Goal: Task Accomplishment & Management: Manage account settings

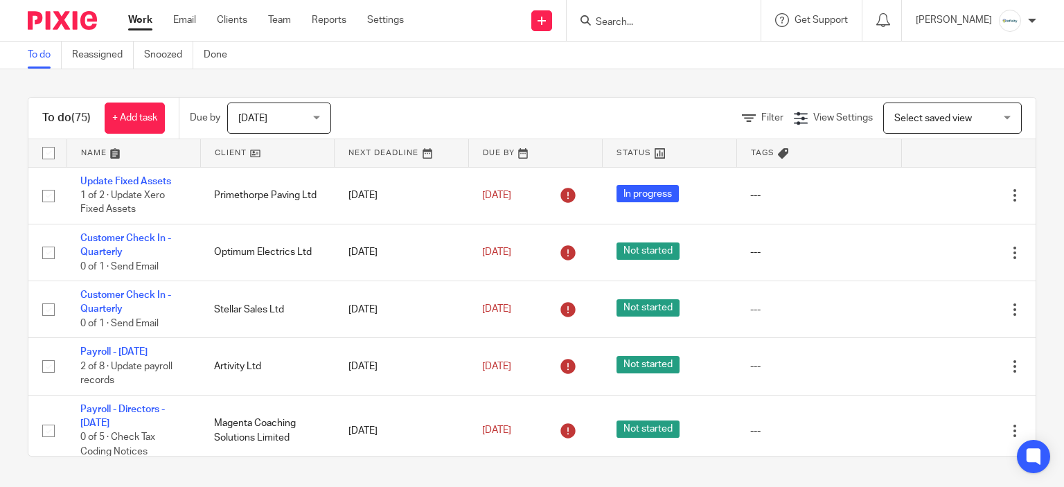
click at [273, 104] on span "Today" at bounding box center [274, 117] width 73 height 29
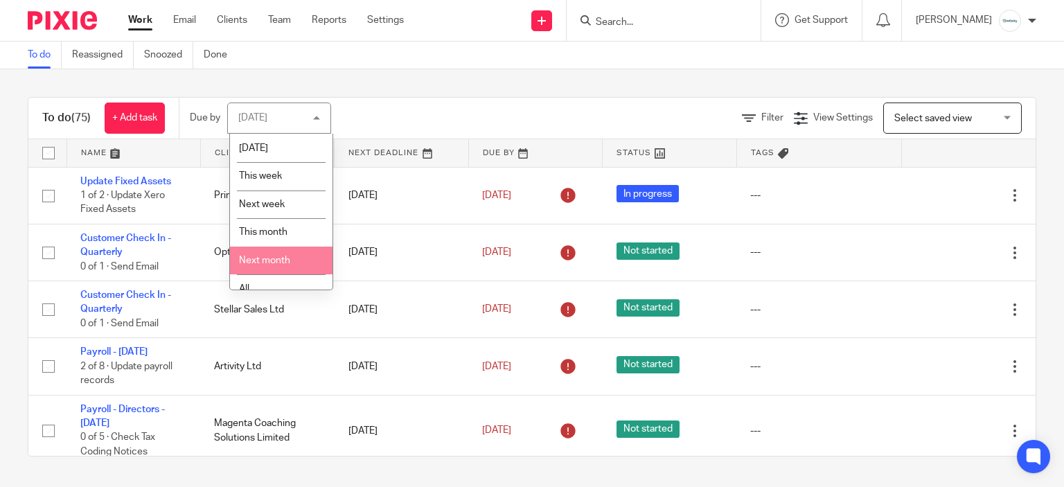
scroll to position [43, 0]
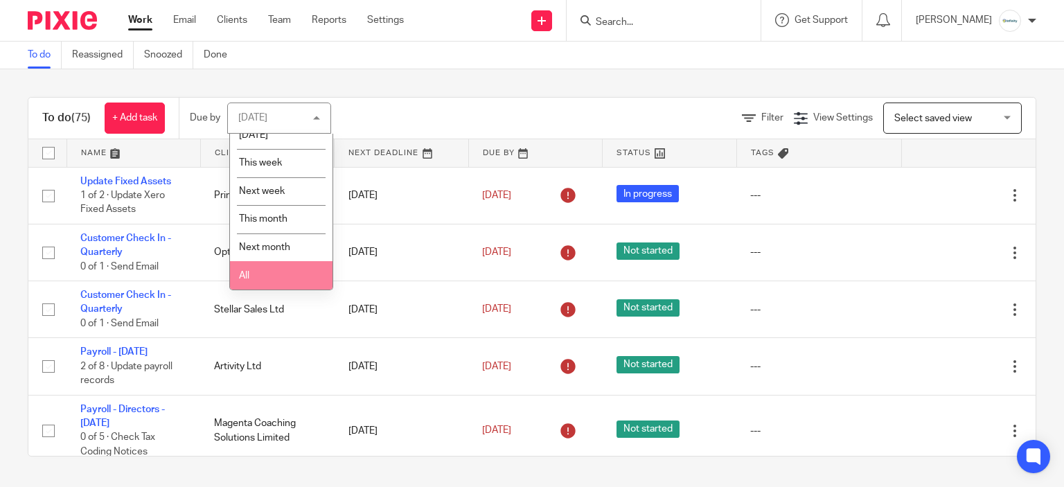
click at [290, 263] on li "All" at bounding box center [281, 275] width 103 height 28
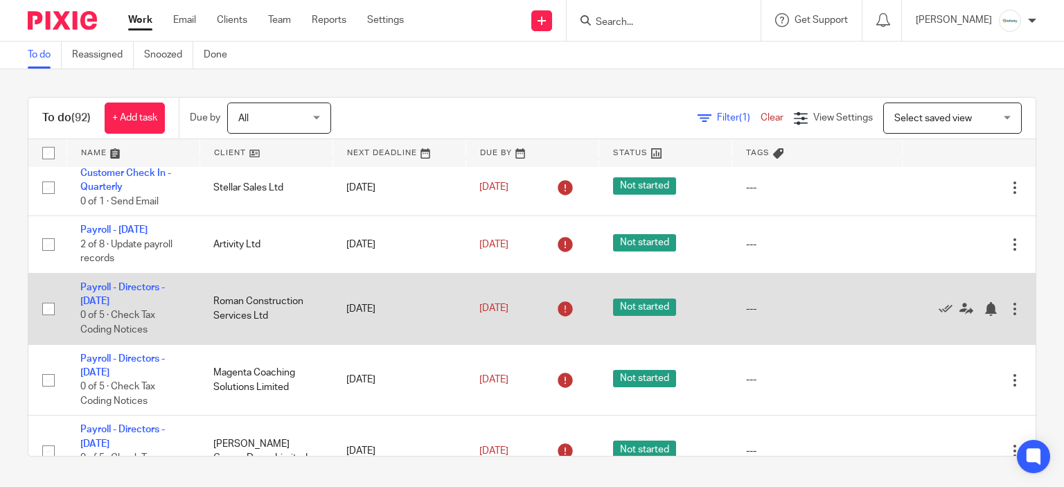
scroll to position [208, 0]
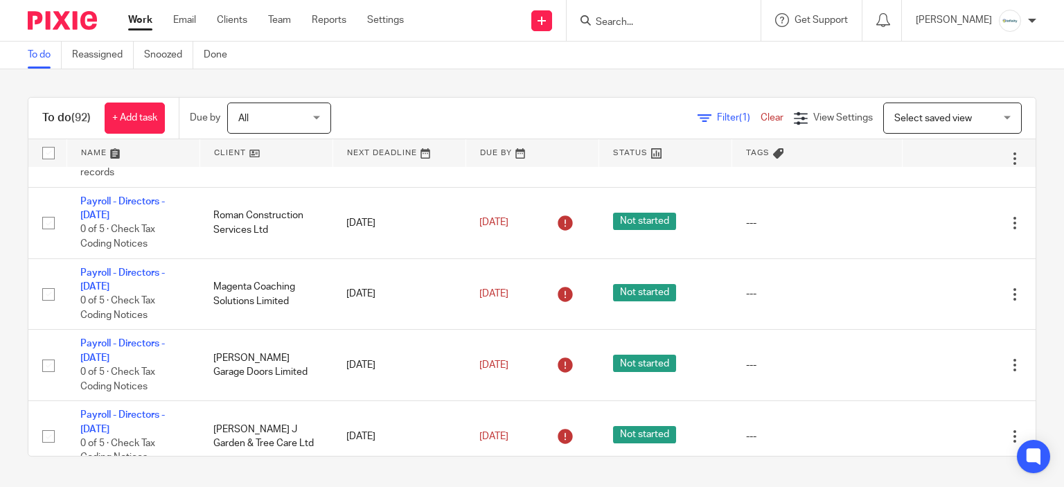
click at [638, 13] on form at bounding box center [668, 20] width 148 height 17
click at [650, 26] on input "Search" at bounding box center [656, 23] width 125 height 12
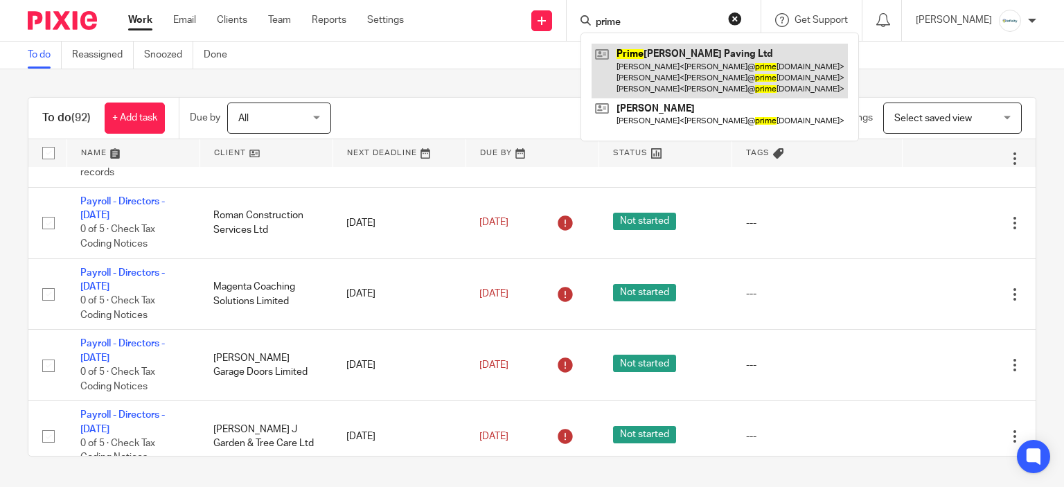
type input "prime"
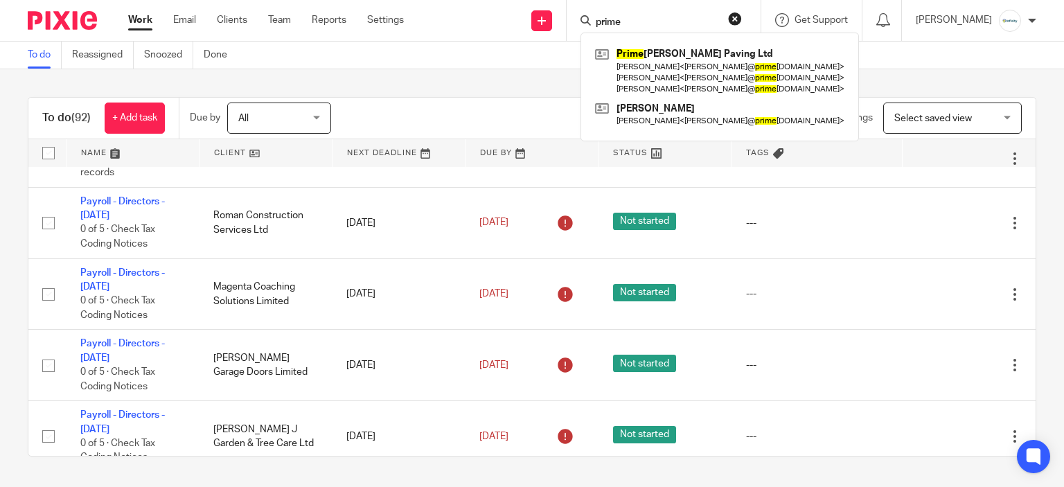
click at [490, 66] on div "To do Reassigned Snoozed Done" at bounding box center [532, 56] width 1064 height 28
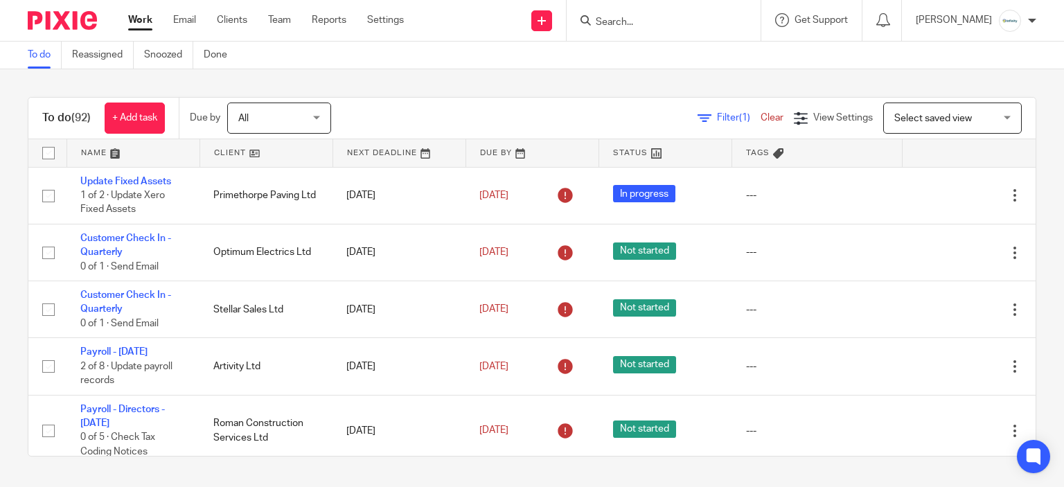
scroll to position [0, 0]
click at [527, 80] on div "To do (92) + Add task Due by All All Today Tomorrow This week Next week This mo…" at bounding box center [532, 276] width 1064 height 415
click at [697, 20] on input "Search" at bounding box center [656, 23] width 125 height 12
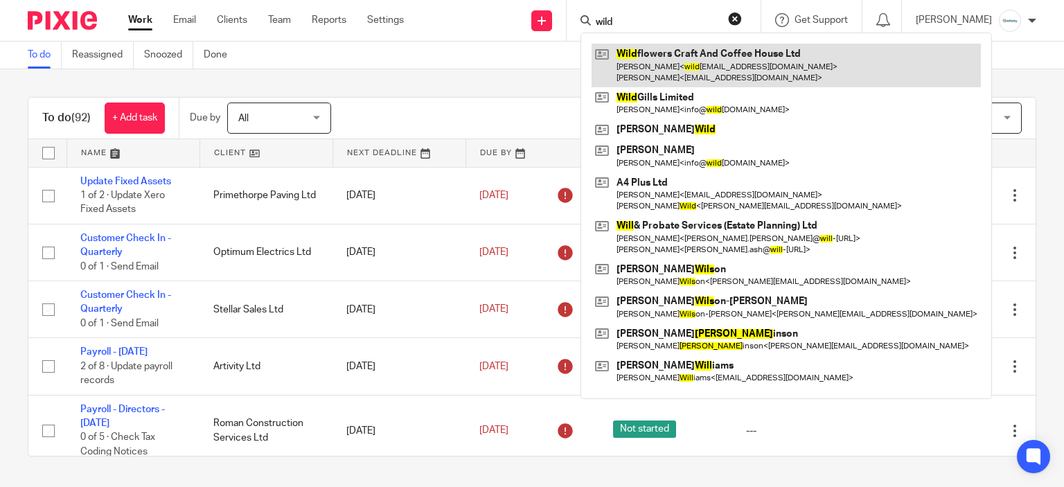
type input "wild"
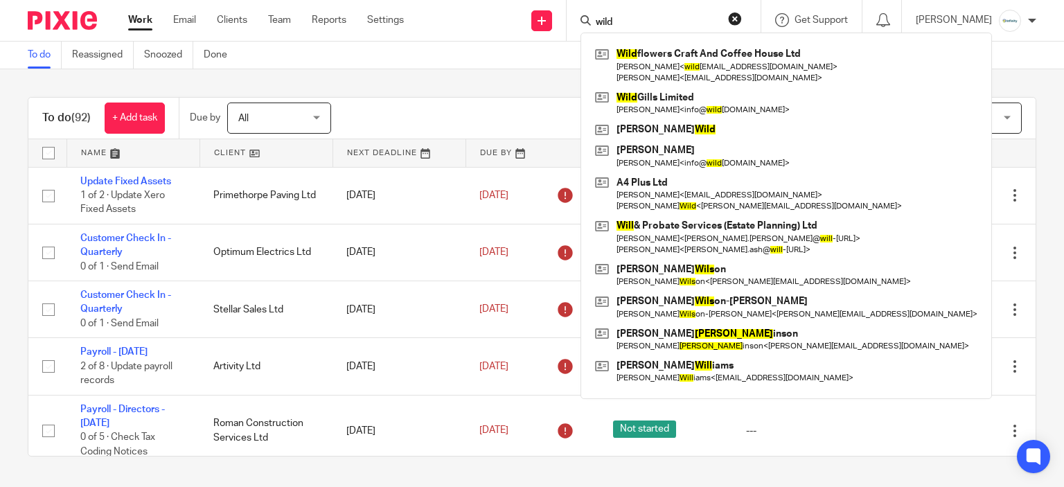
drag, startPoint x: 446, startPoint y: 88, endPoint x: 402, endPoint y: 118, distance: 53.8
click at [438, 96] on div "To do (92) + Add task Due by All All Today Tomorrow This week Next week This mo…" at bounding box center [532, 276] width 1064 height 415
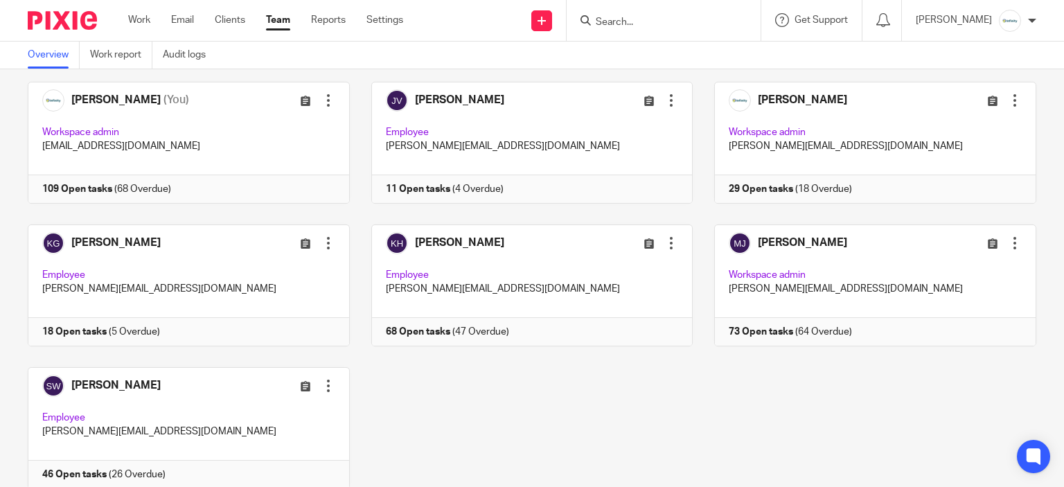
scroll to position [258, 0]
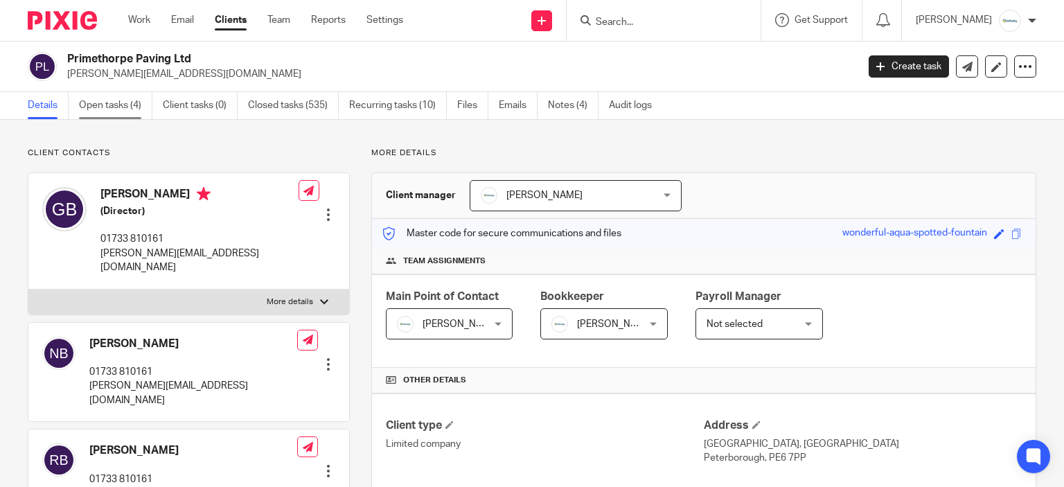
click at [106, 96] on link "Open tasks (4)" at bounding box center [115, 105] width 73 height 27
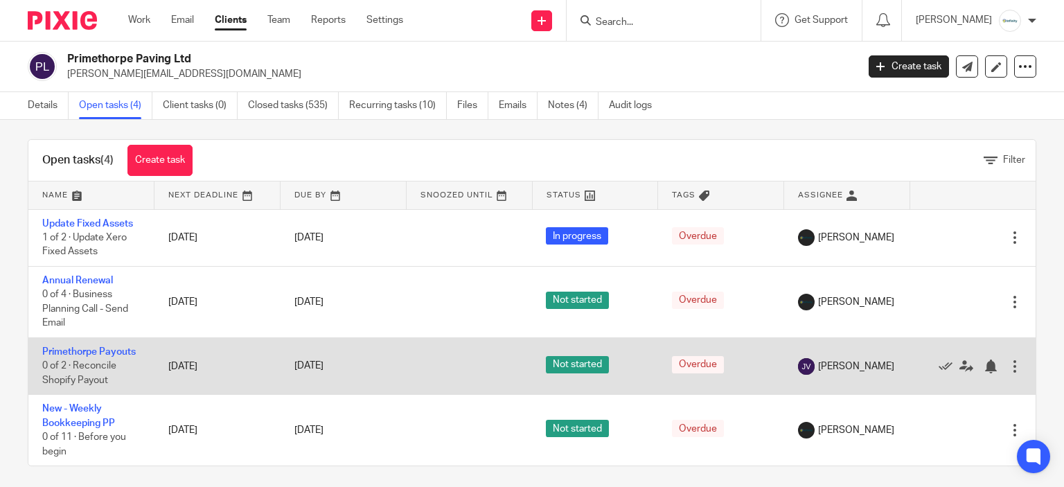
scroll to position [17, 0]
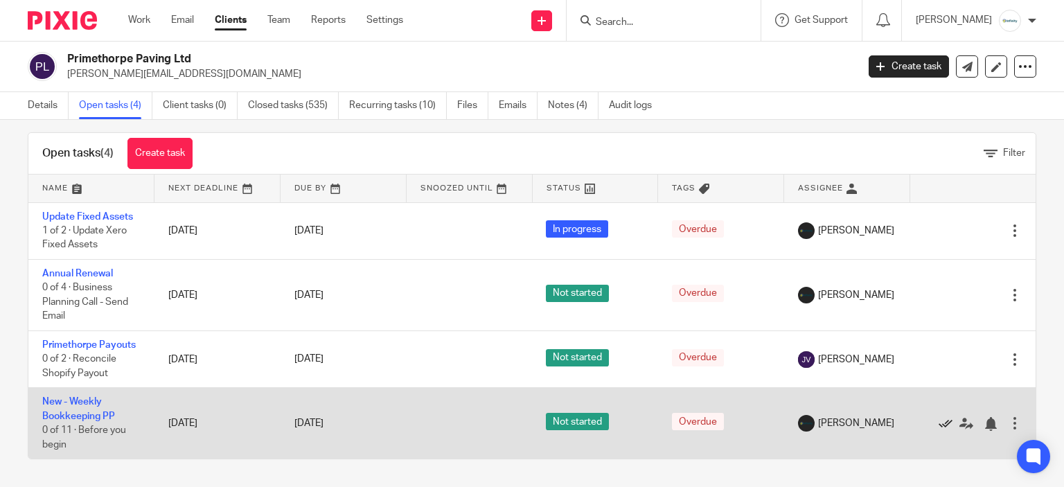
click at [939, 423] on icon at bounding box center [946, 424] width 14 height 14
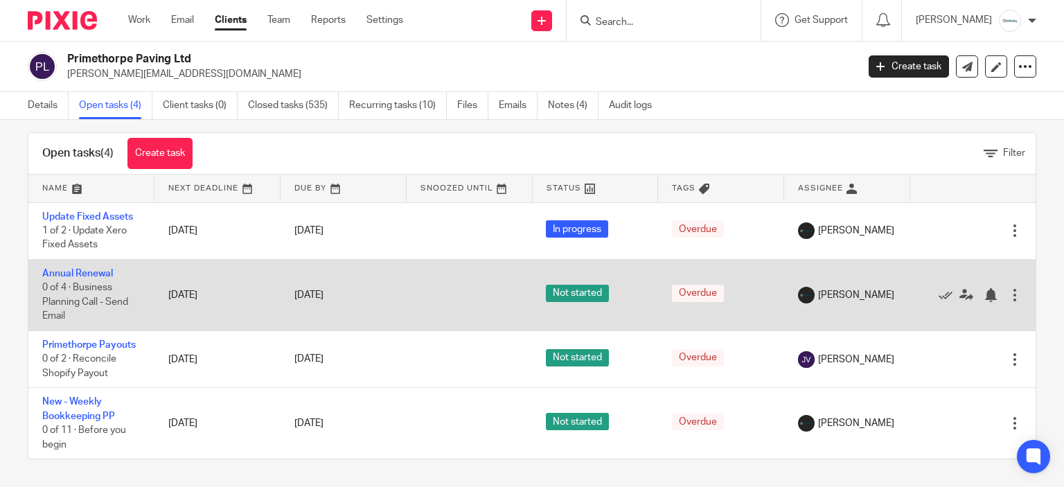
scroll to position [0, 0]
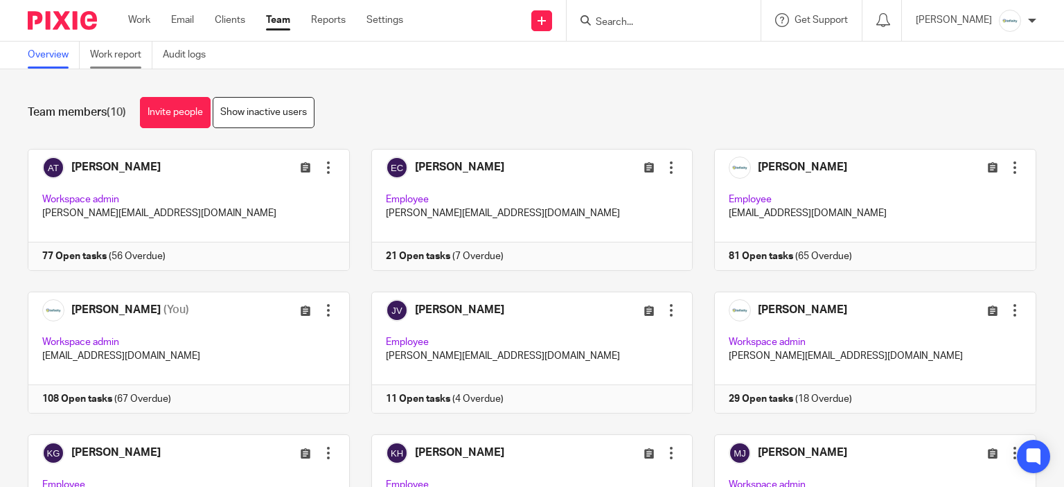
click at [100, 59] on link "Work report" at bounding box center [121, 55] width 62 height 27
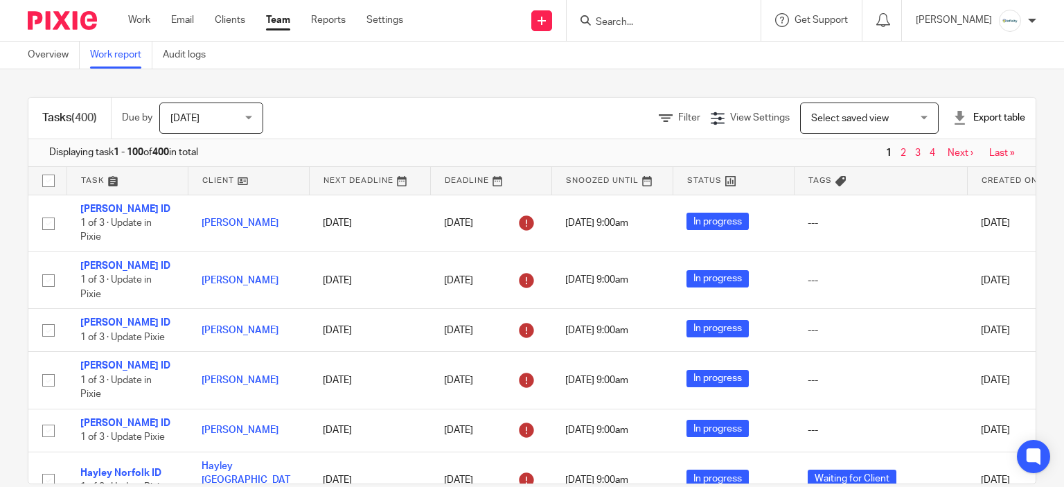
click at [842, 116] on span "Select saved view" at bounding box center [850, 119] width 78 height 10
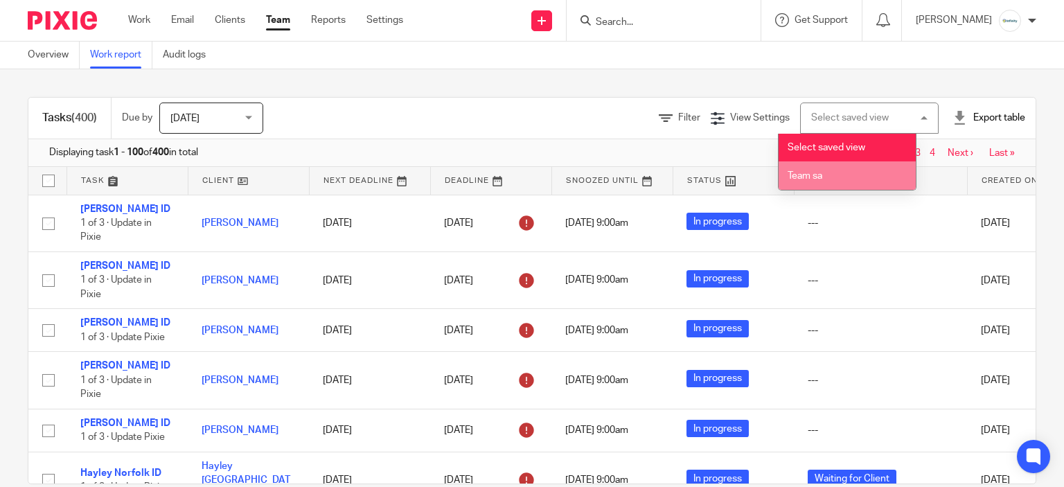
click at [849, 173] on li "Team sa" at bounding box center [847, 175] width 137 height 28
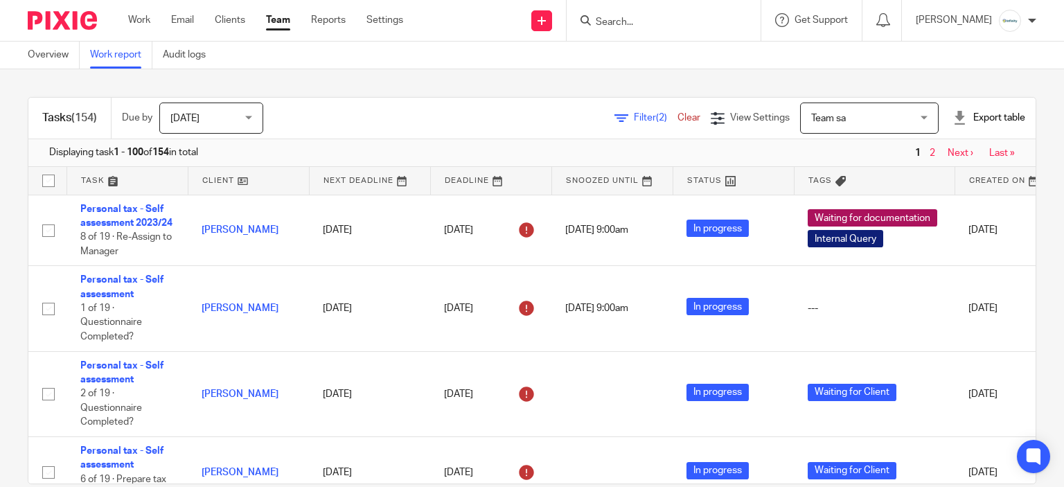
click at [232, 127] on span "[DATE]" at bounding box center [206, 117] width 73 height 29
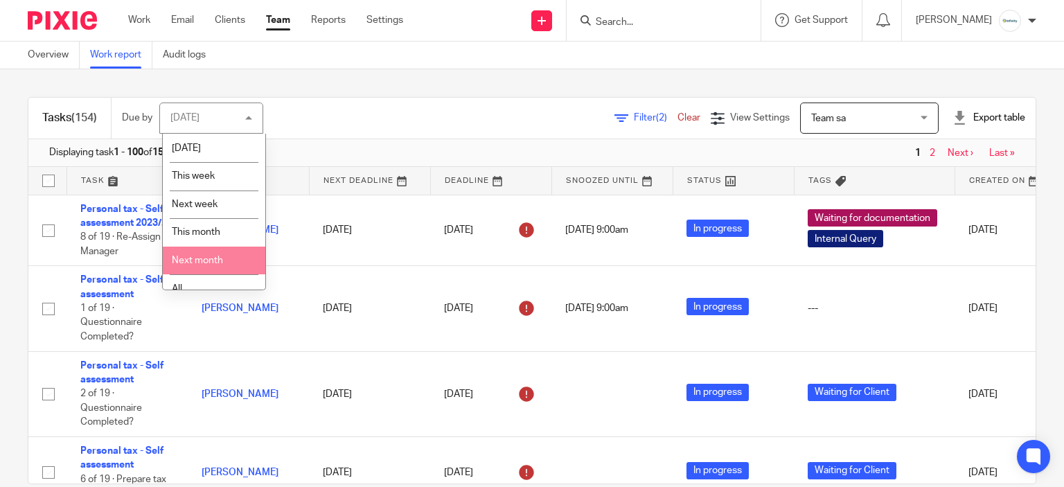
scroll to position [43, 0]
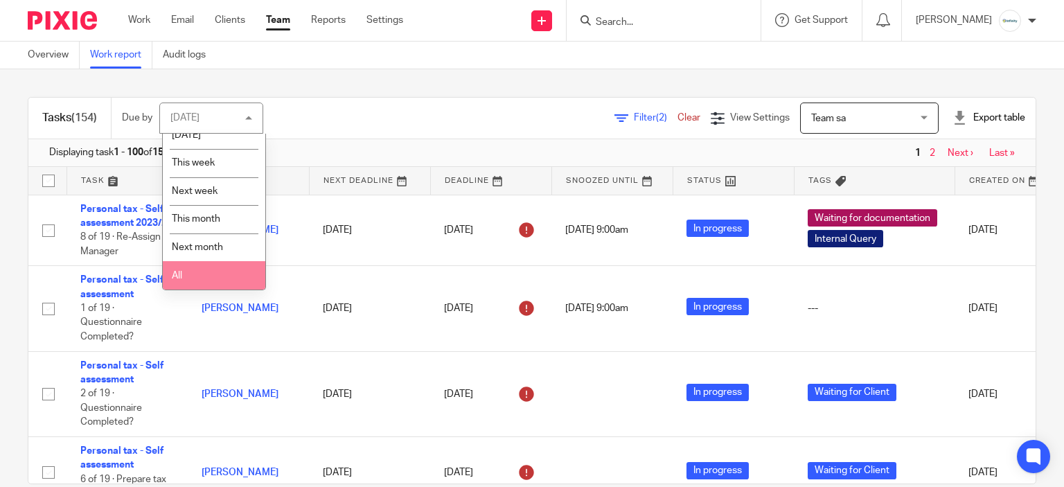
click at [222, 272] on li "All" at bounding box center [214, 275] width 103 height 28
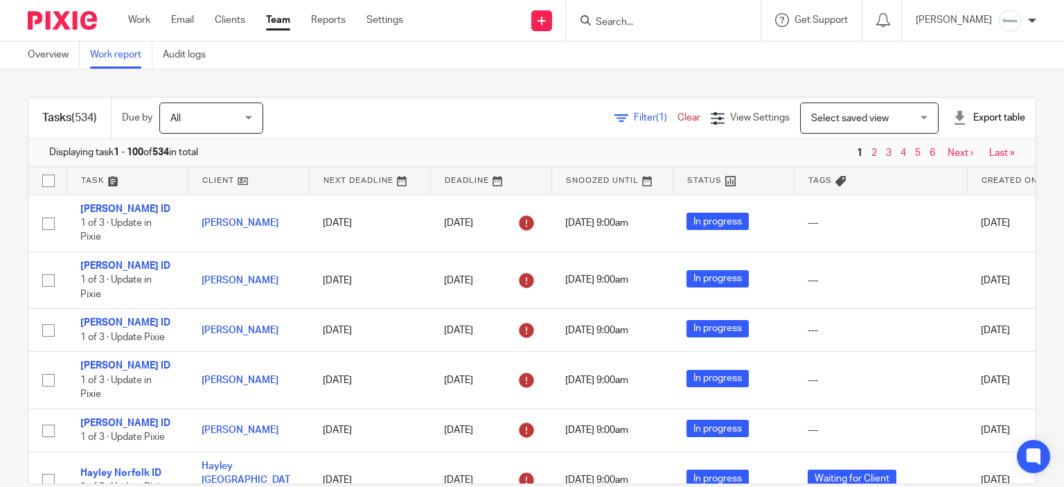
click at [811, 117] on span "Select saved view" at bounding box center [850, 119] width 78 height 10
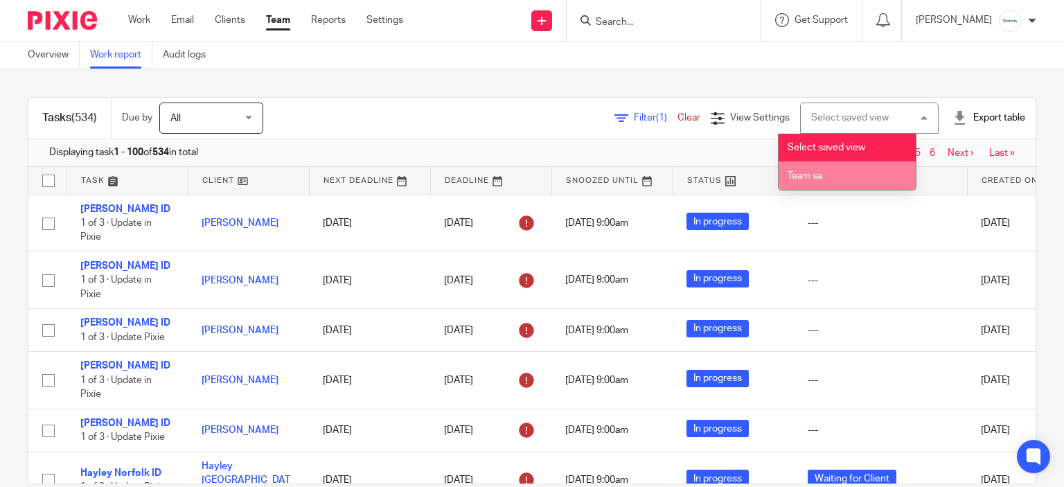
click at [834, 175] on li "Team sa" at bounding box center [847, 175] width 137 height 28
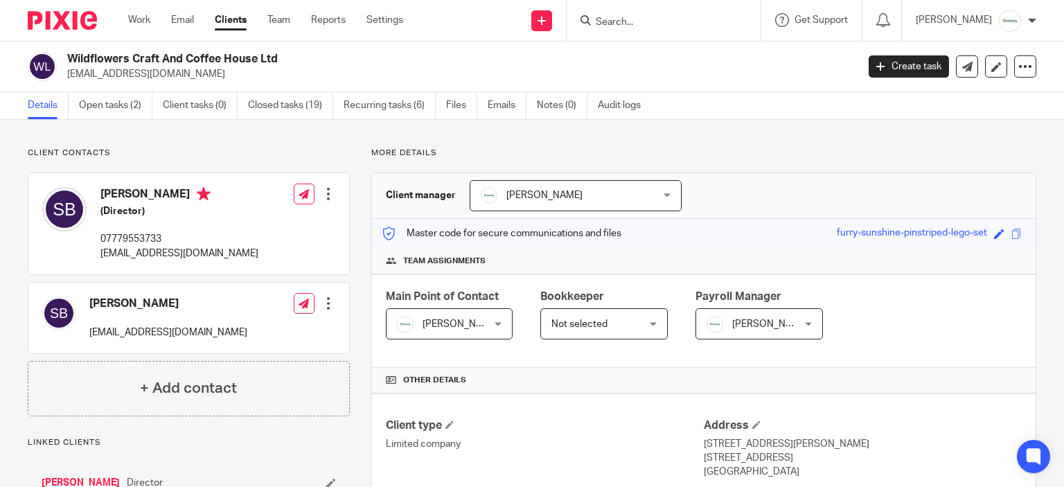
drag, startPoint x: 118, startPoint y: 60, endPoint x: 116, endPoint y: 85, distance: 24.3
click at [118, 60] on h2 "Wildflowers Craft And Coffee House Ltd" at bounding box center [379, 59] width 625 height 15
click at [125, 116] on link "Open tasks (2)" at bounding box center [115, 105] width 73 height 27
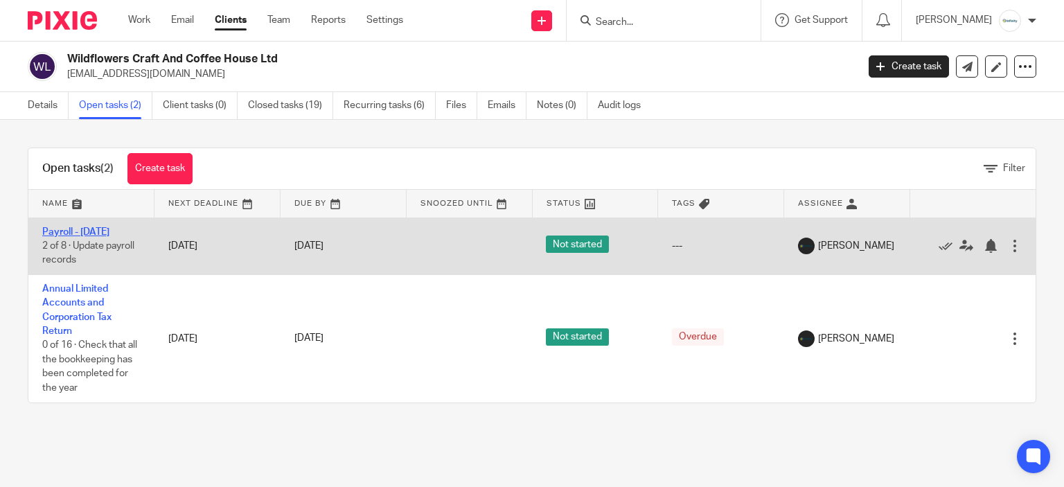
click at [84, 235] on link "Payroll - [DATE]" at bounding box center [75, 232] width 67 height 10
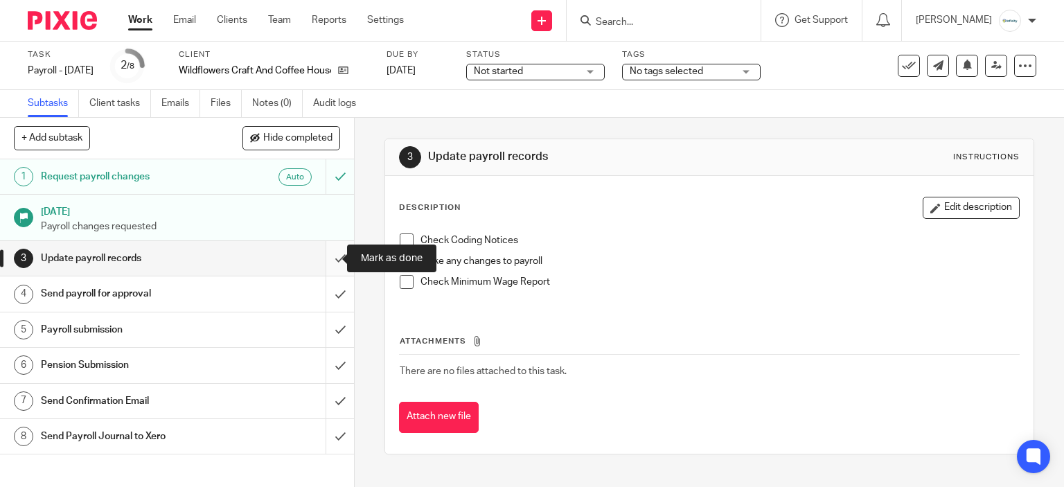
click at [334, 252] on input "submit" at bounding box center [177, 258] width 354 height 35
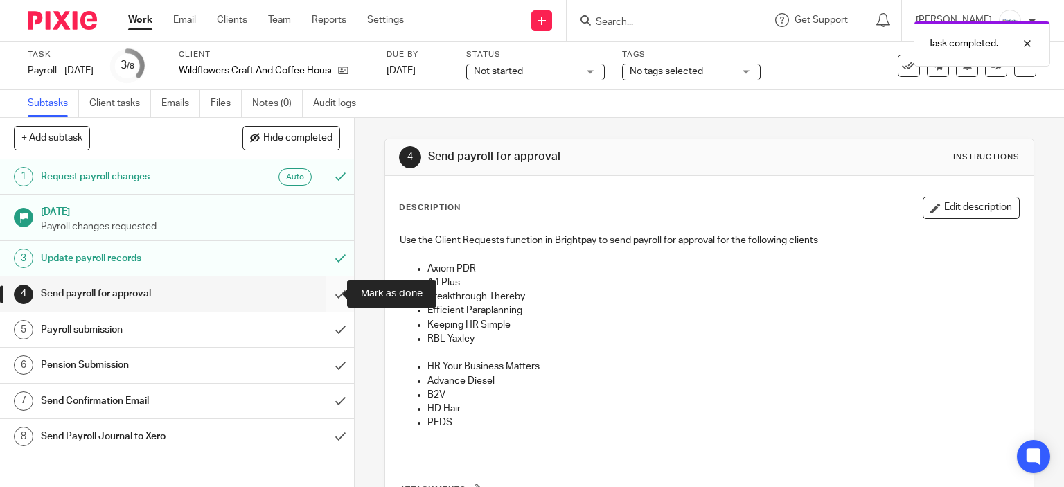
click at [332, 285] on input "submit" at bounding box center [177, 293] width 354 height 35
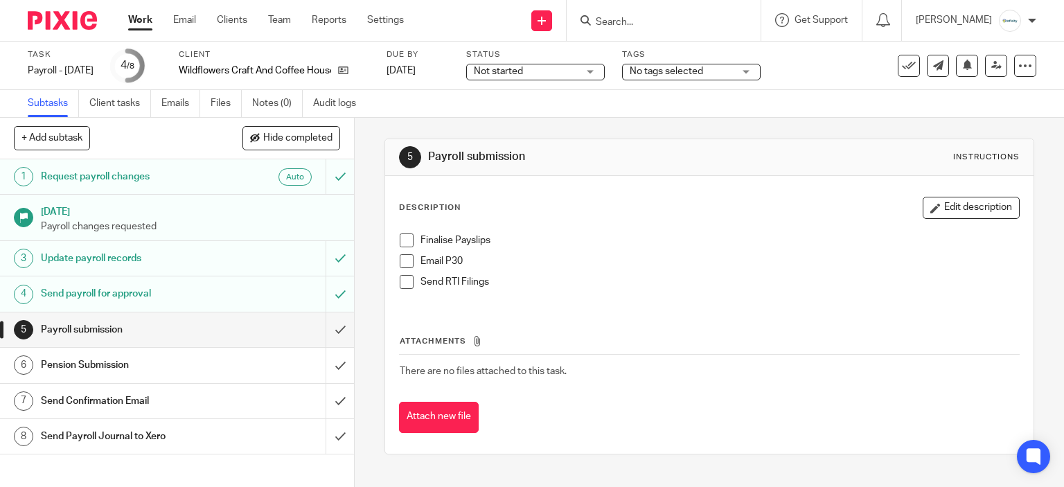
click at [403, 238] on span at bounding box center [407, 240] width 14 height 14
click at [400, 276] on span at bounding box center [407, 282] width 14 height 14
click at [400, 260] on span at bounding box center [407, 261] width 14 height 14
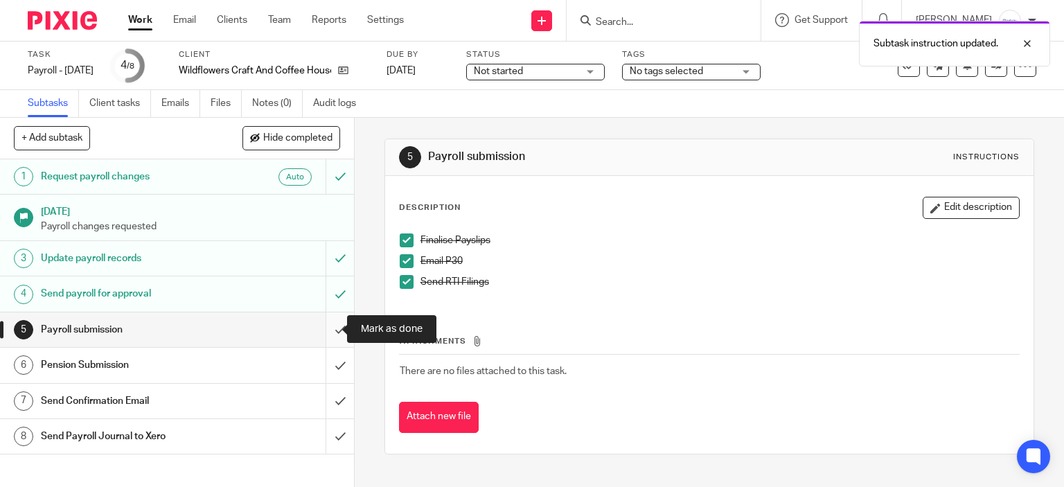
click at [317, 337] on input "submit" at bounding box center [177, 329] width 354 height 35
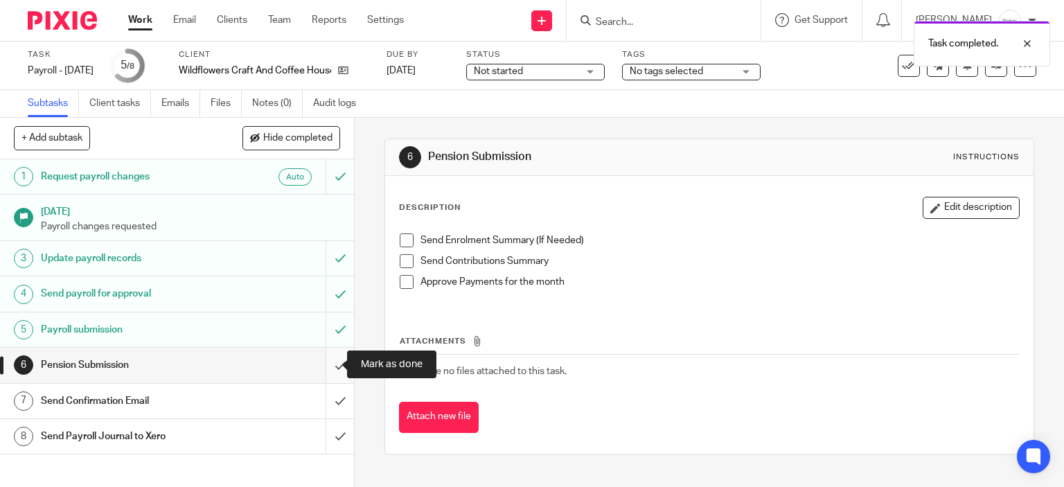
click at [327, 371] on input "submit" at bounding box center [177, 365] width 354 height 35
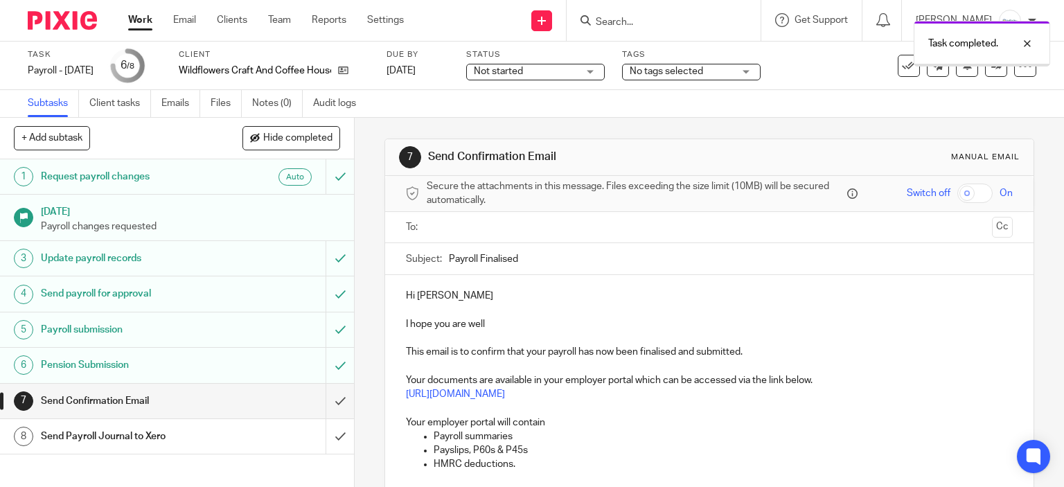
scroll to position [139, 0]
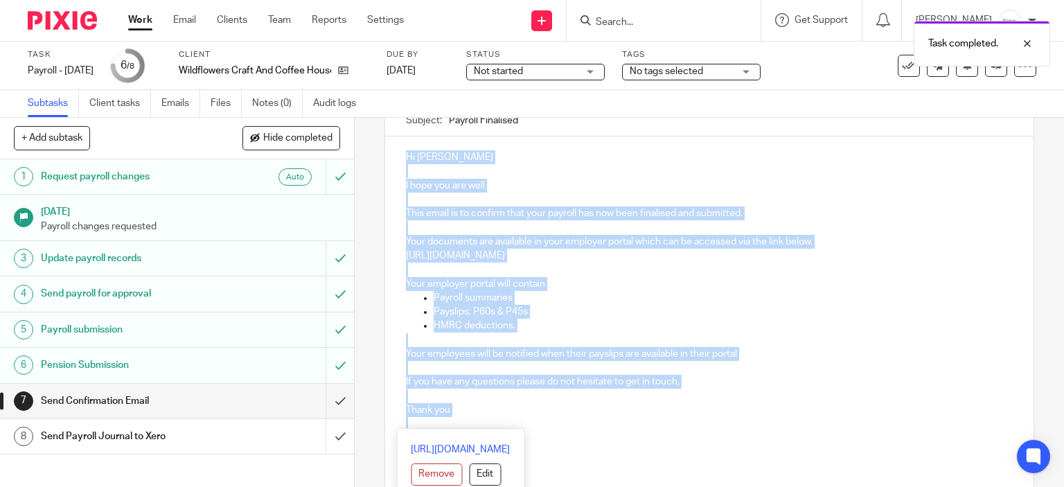
drag, startPoint x: 457, startPoint y: 417, endPoint x: 394, endPoint y: 157, distance: 267.5
click at [394, 157] on div "Hi Susan I hope you are well This email is to confirm that your payroll has now…" at bounding box center [709, 316] width 649 height 361
copy div "Hi Susan I hope you are well This email is to confirm that your payroll has now…"
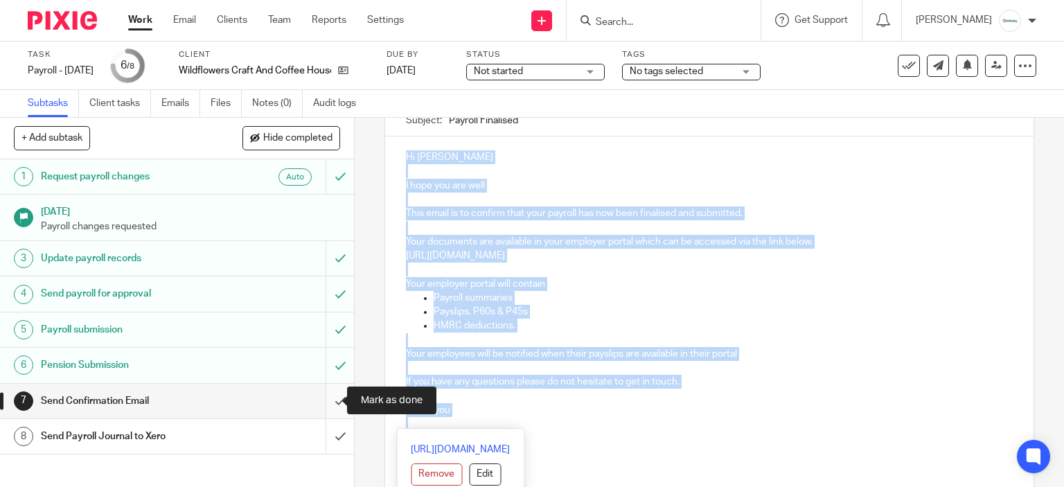
click at [333, 393] on input "submit" at bounding box center [177, 401] width 354 height 35
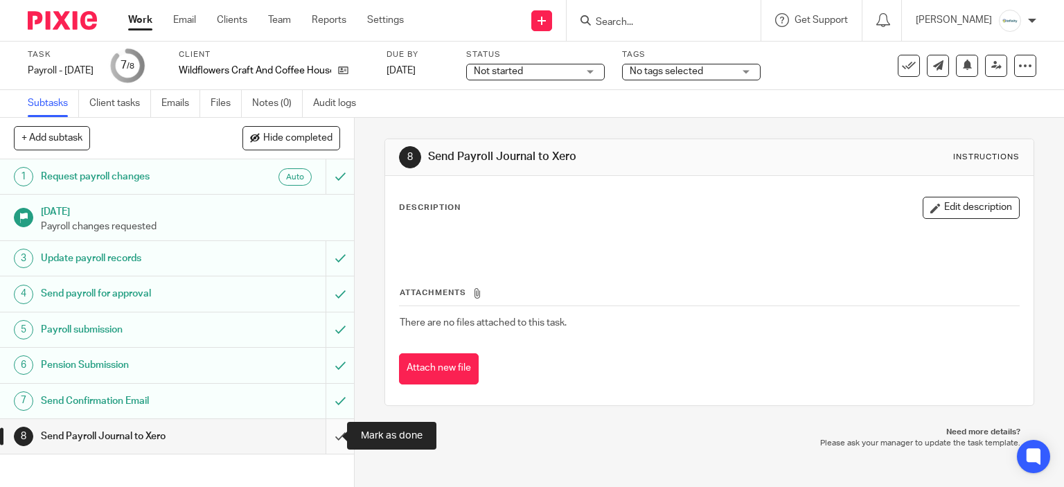
click at [339, 436] on input "submit" at bounding box center [177, 436] width 354 height 35
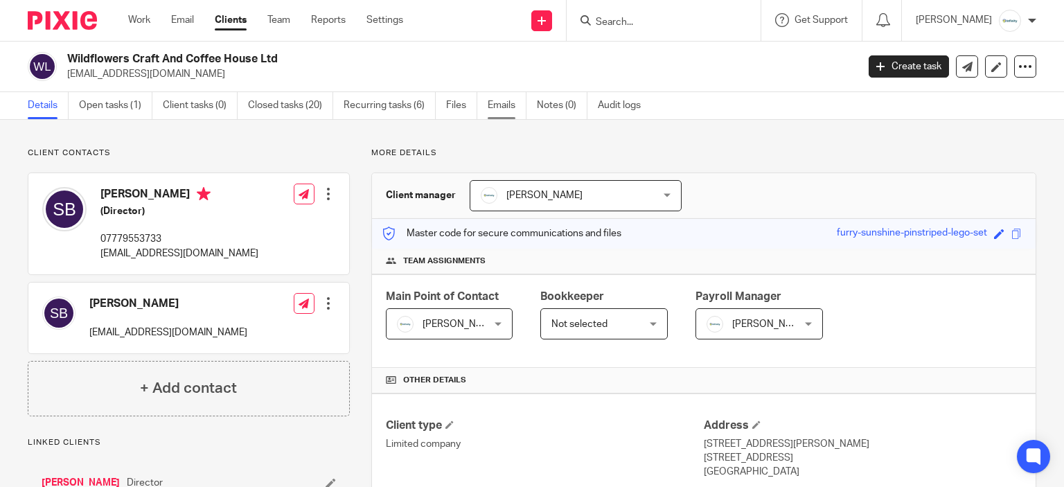
click at [513, 105] on link "Emails" at bounding box center [507, 105] width 39 height 27
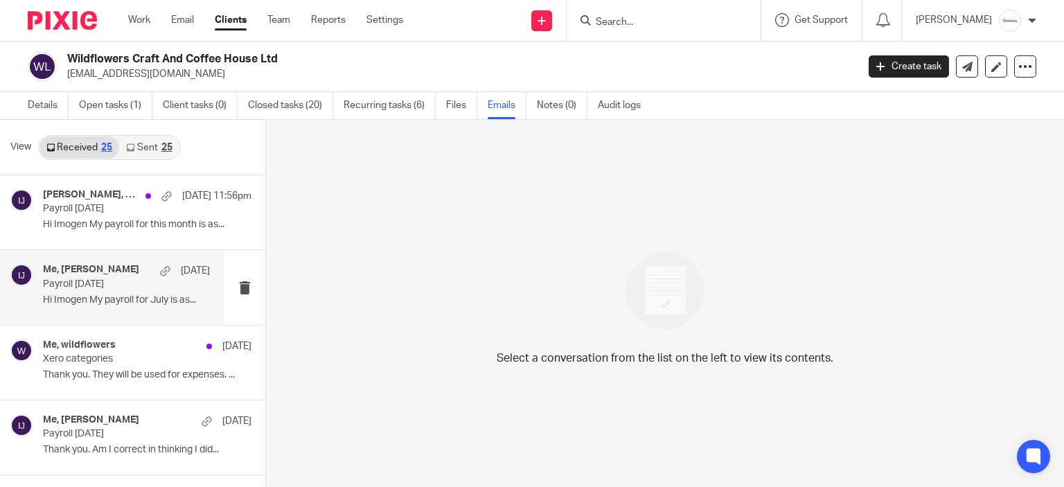
click at [55, 290] on div "Me, [PERSON_NAME] [DATE] Payroll [DATE] Hi Imogen My payroll for July is as..." at bounding box center [126, 287] width 167 height 46
